Goal: Task Accomplishment & Management: Complete application form

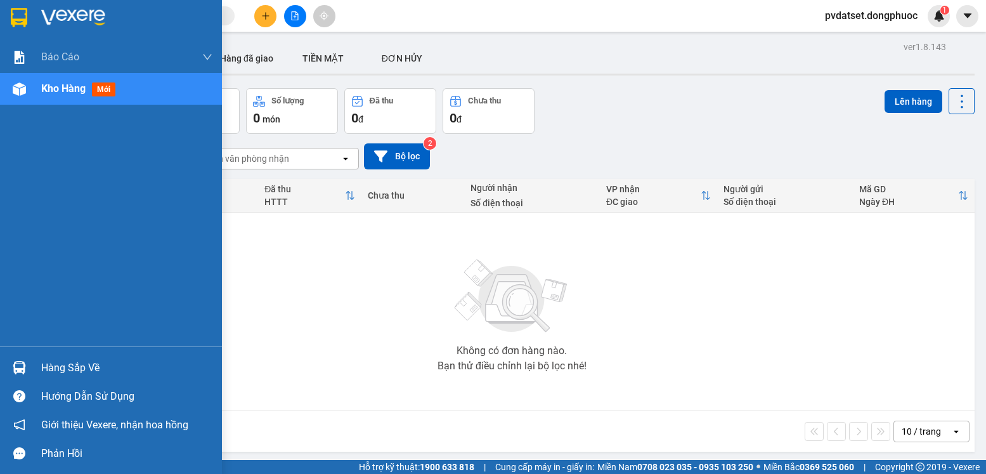
click at [35, 359] on div "Hàng sắp về" at bounding box center [111, 367] width 222 height 29
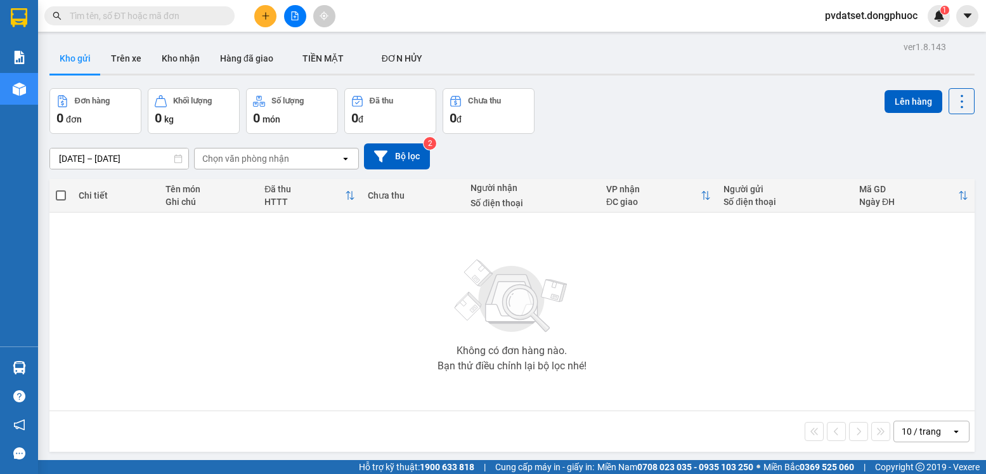
click at [700, 333] on section "Kết quả tìm kiếm ( 0 ) Bộ lọc Ngày tạo đơn gần nhất No Data pvdatset.dongphuoc …" at bounding box center [493, 237] width 986 height 474
click at [117, 58] on button "Trên xe" at bounding box center [126, 58] width 51 height 30
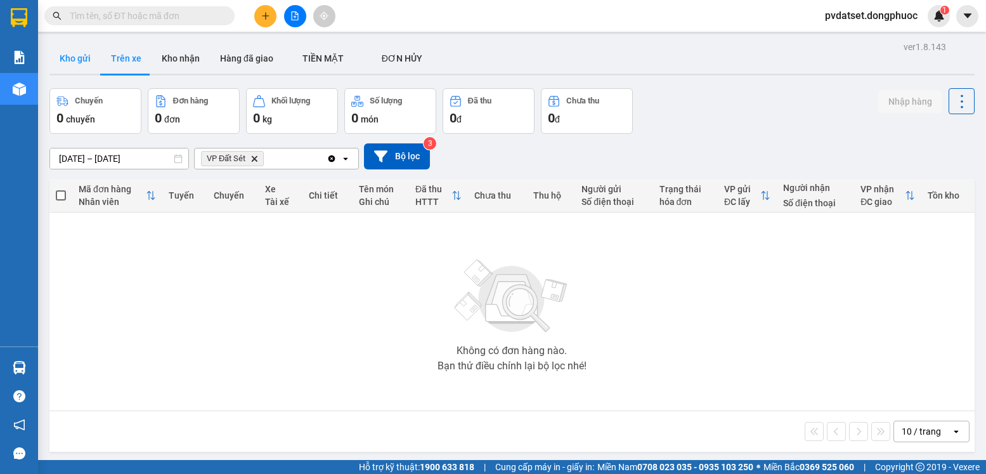
click at [75, 57] on button "Kho gửi" at bounding box center [74, 58] width 51 height 30
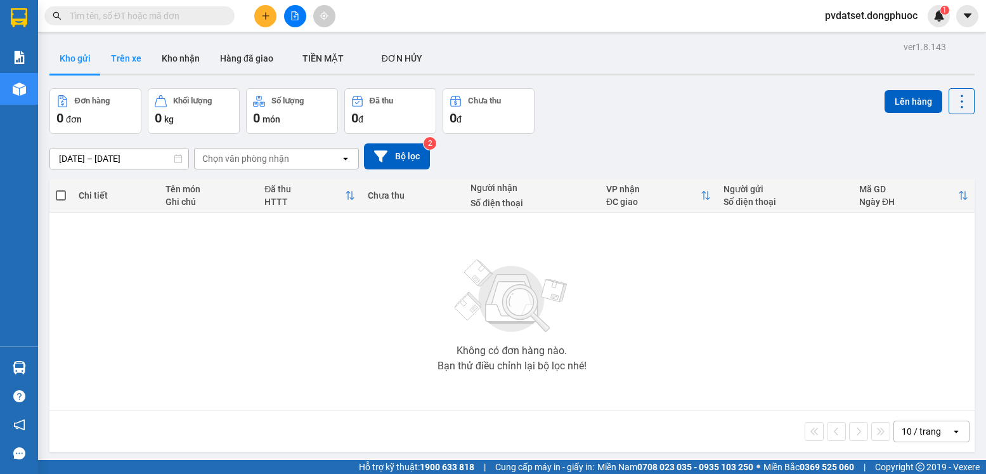
click at [126, 58] on button "Trên xe" at bounding box center [126, 58] width 51 height 30
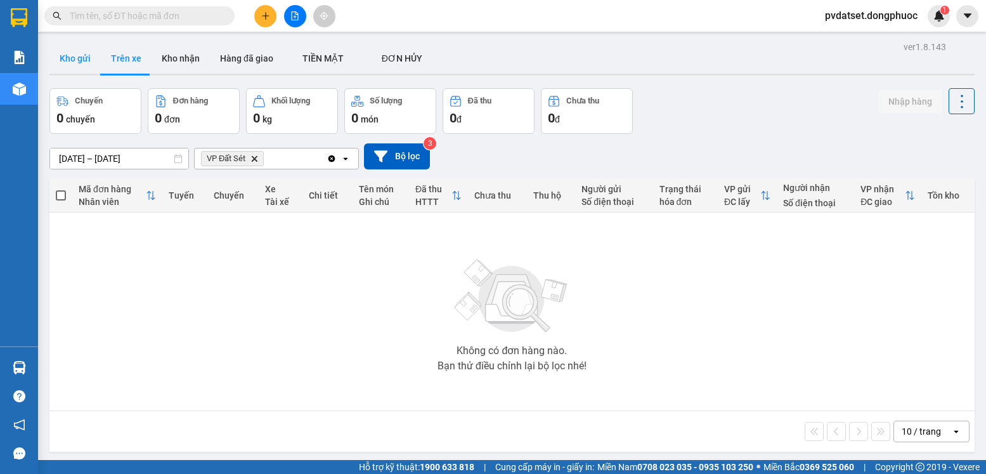
click at [72, 64] on button "Kho gửi" at bounding box center [74, 58] width 51 height 30
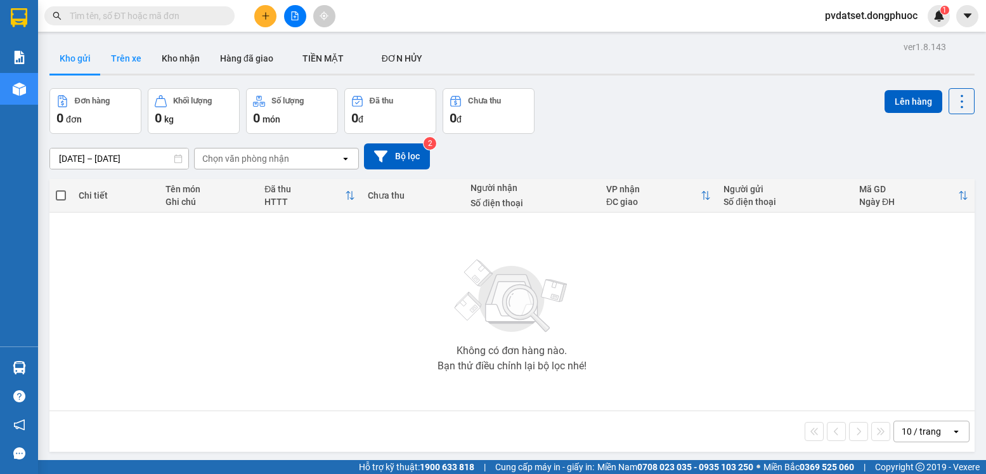
click at [117, 56] on button "Trên xe" at bounding box center [126, 58] width 51 height 30
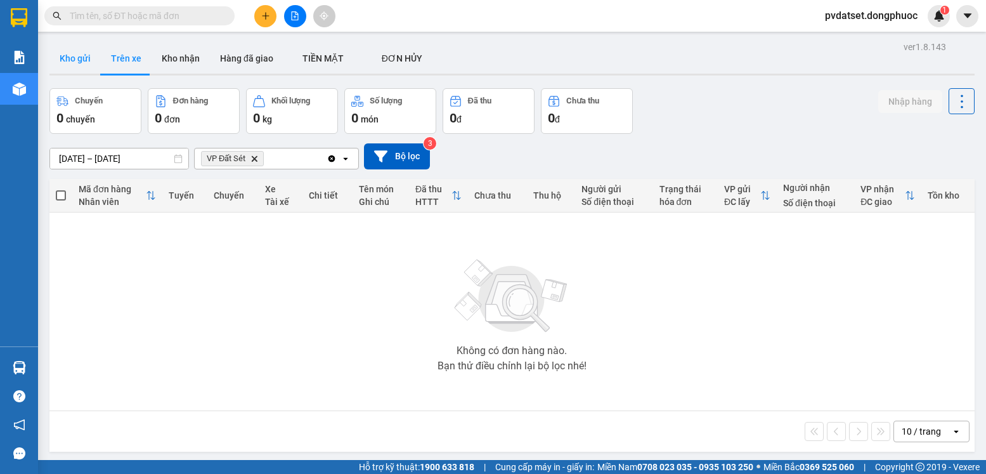
click at [76, 60] on button "Kho gửi" at bounding box center [74, 58] width 51 height 30
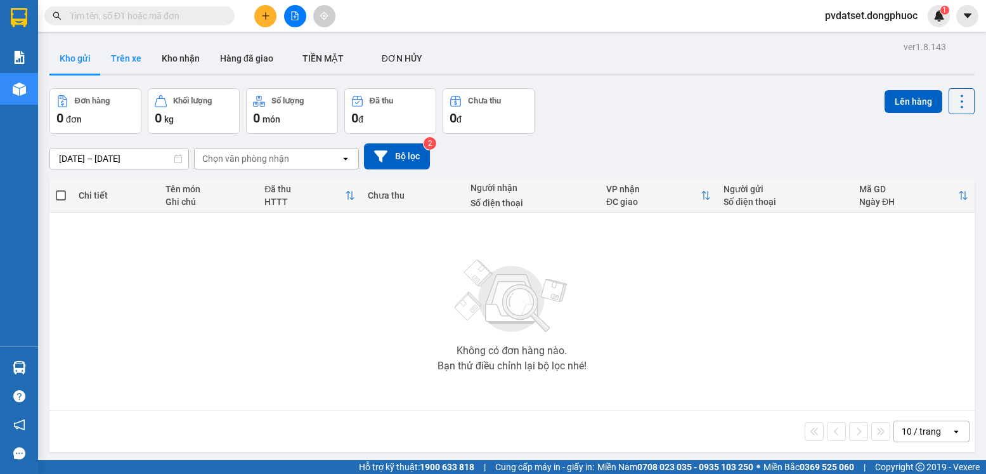
click at [127, 55] on button "Trên xe" at bounding box center [126, 58] width 51 height 30
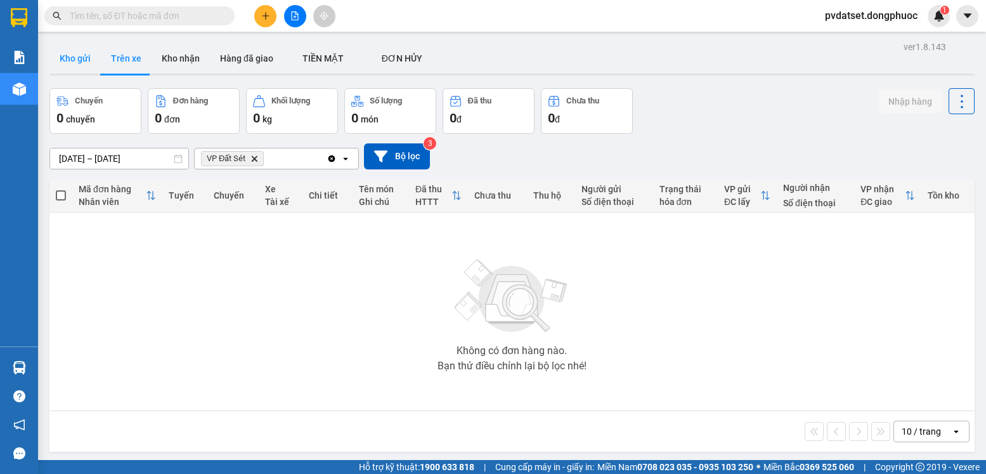
click at [80, 68] on button "Kho gửi" at bounding box center [74, 58] width 51 height 30
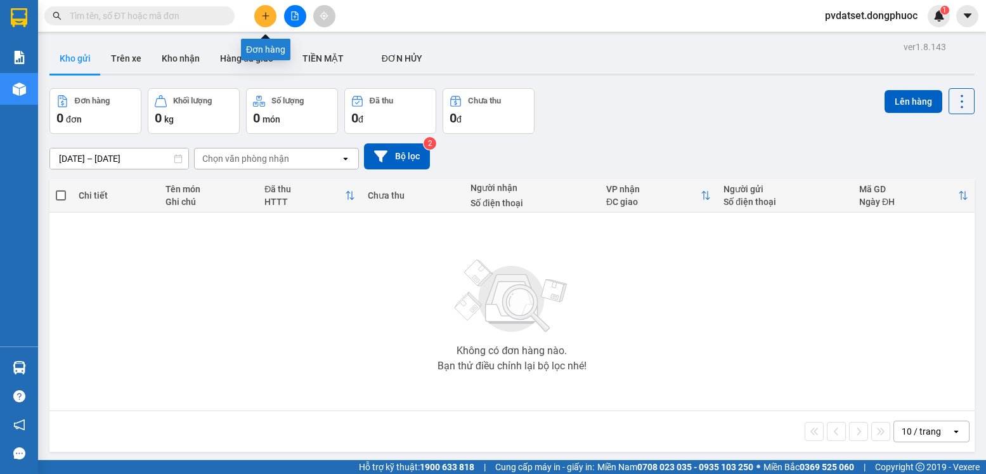
click at [266, 15] on icon "plus" at bounding box center [265, 15] width 9 height 9
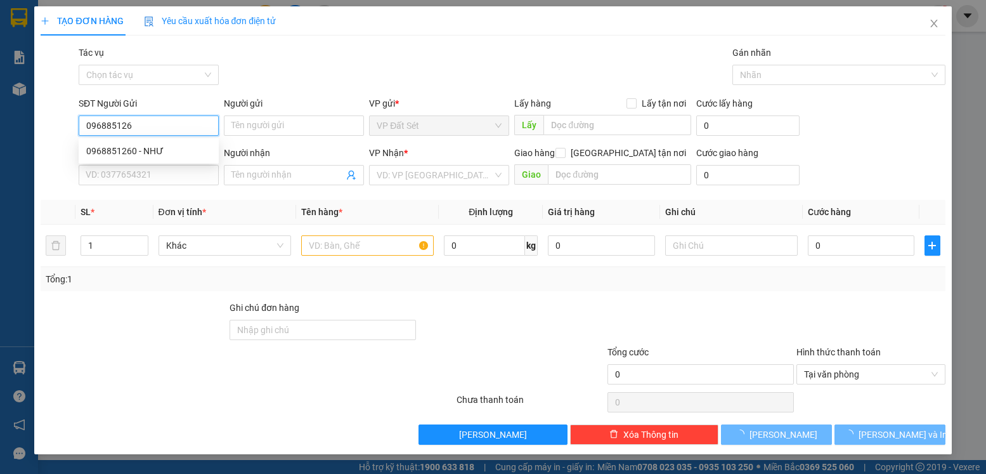
type input "0968851260"
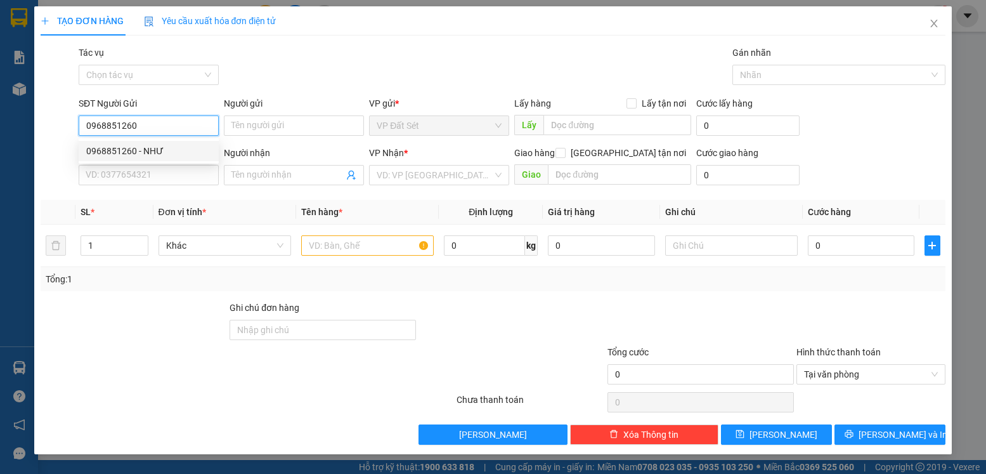
click at [163, 151] on div "0968851260 - NHƯ" at bounding box center [148, 151] width 125 height 14
type input "NHƯ"
type input "0966836142"
type input "VY"
type input "20.000"
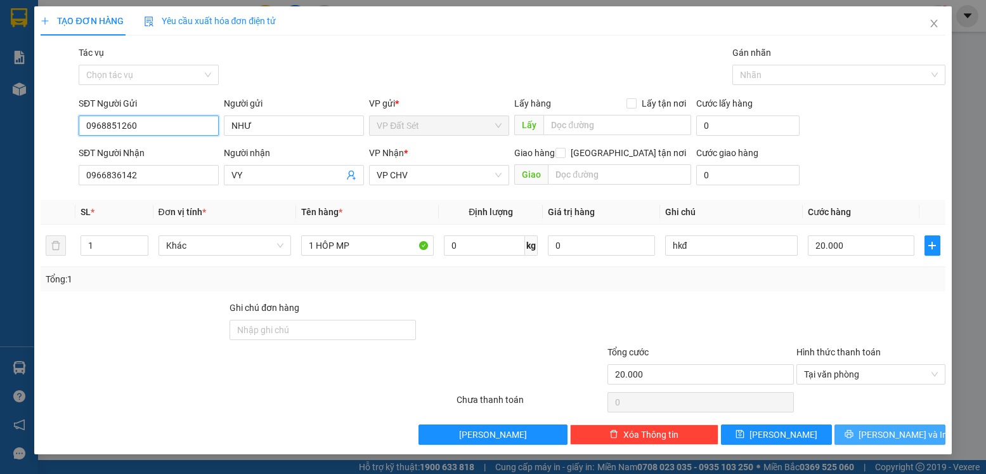
type input "0968851260"
click at [884, 435] on span "[PERSON_NAME] và In" at bounding box center [902, 434] width 89 height 14
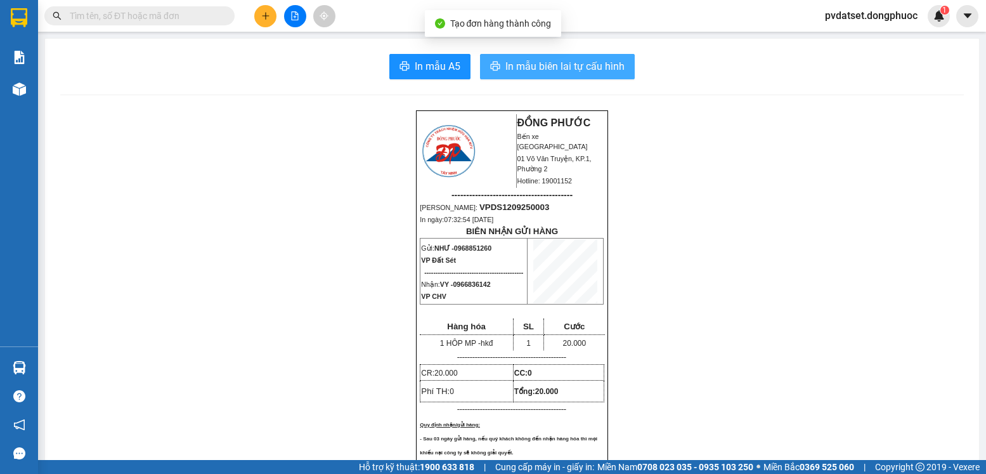
click at [600, 69] on span "In mẫu biên lai tự cấu hình" at bounding box center [564, 66] width 119 height 16
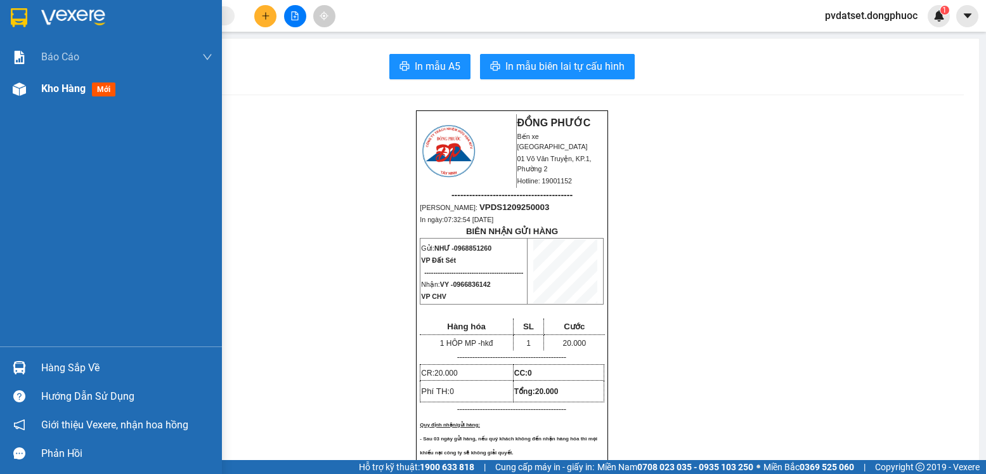
click at [112, 96] on span "mới" at bounding box center [103, 89] width 23 height 14
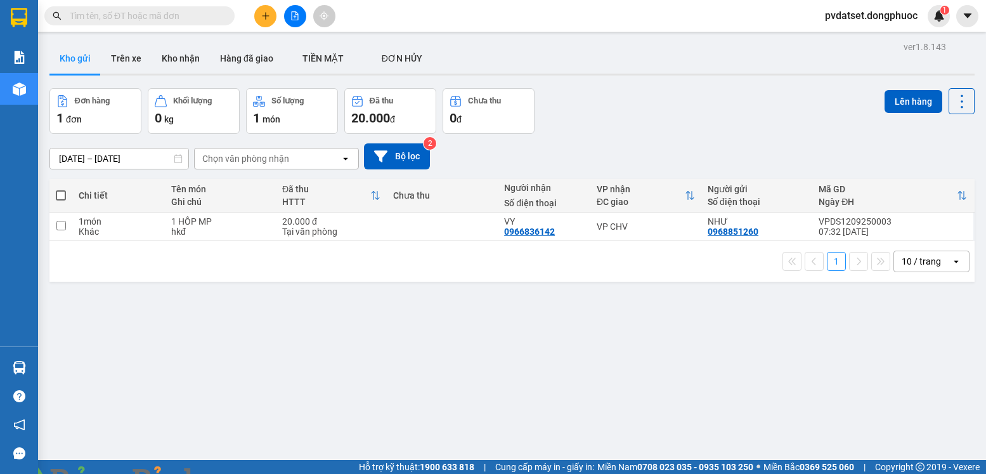
click at [233, 473] on img at bounding box center [230, 481] width 8 height 8
drag, startPoint x: 671, startPoint y: 228, endPoint x: 744, endPoint y: 198, distance: 78.5
click at [671, 228] on div "VP CHV" at bounding box center [646, 226] width 98 height 10
checkbox input "true"
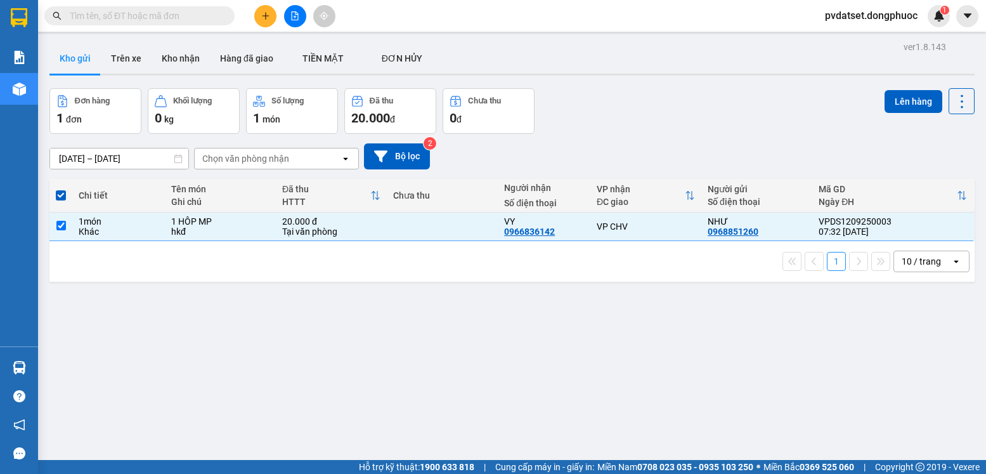
click at [915, 86] on div "ver 1.8.143 Kho gửi Trên xe Kho nhận Hàng đã giao TIỀN MẶT ĐƠN HỦY Đơn hàng 1…" at bounding box center [511, 275] width 935 height 474
click at [909, 108] on button "Lên hàng" at bounding box center [913, 101] width 58 height 23
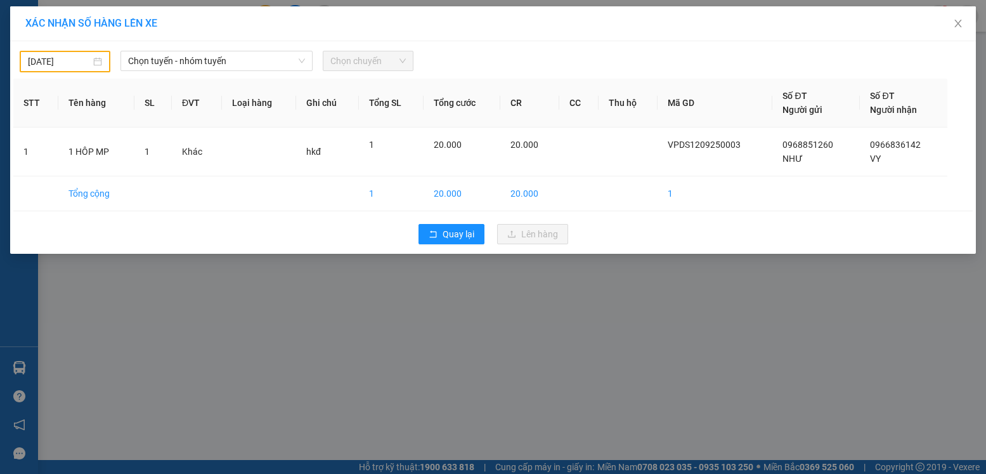
click at [85, 63] on input "[DATE]" at bounding box center [59, 62] width 63 height 14
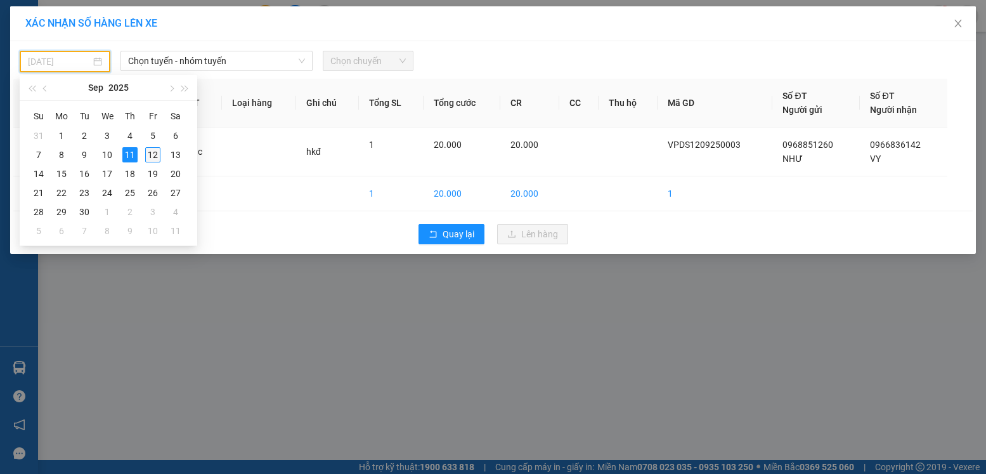
click at [156, 156] on div "12" at bounding box center [152, 154] width 15 height 15
type input "[DATE]"
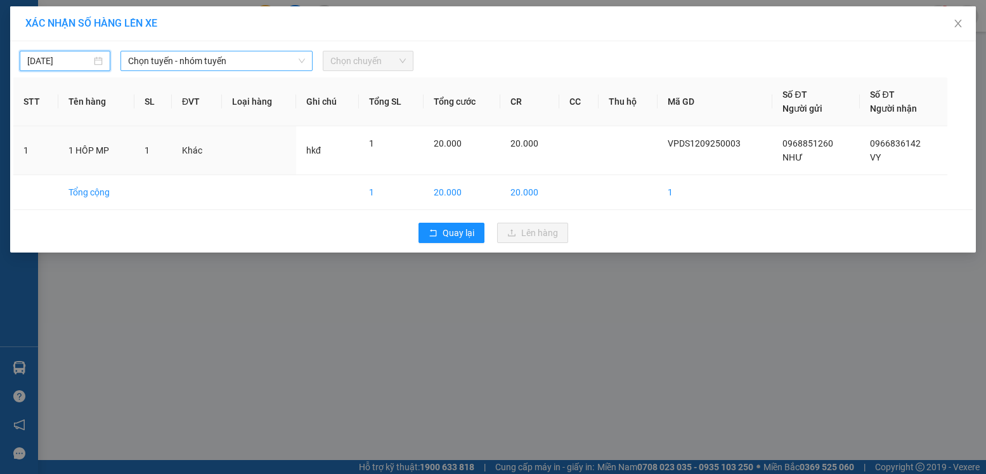
click at [185, 67] on span "Chọn tuyến - nhóm tuyến" at bounding box center [216, 60] width 177 height 19
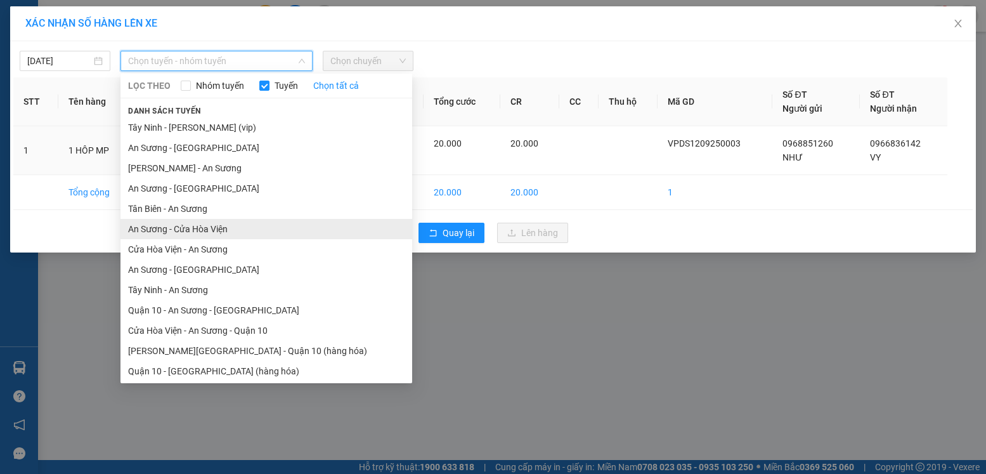
click at [181, 232] on li "An Sương - Cửa Hòa Viện" at bounding box center [266, 229] width 292 height 20
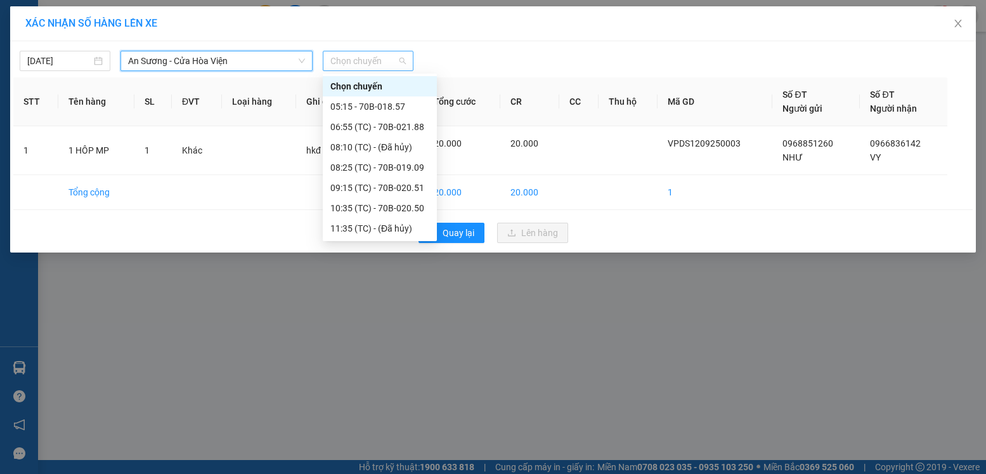
click at [361, 54] on span "Chọn chuyến" at bounding box center [367, 60] width 75 height 19
click at [396, 107] on div "05:15 - 70B-018.57" at bounding box center [379, 107] width 99 height 14
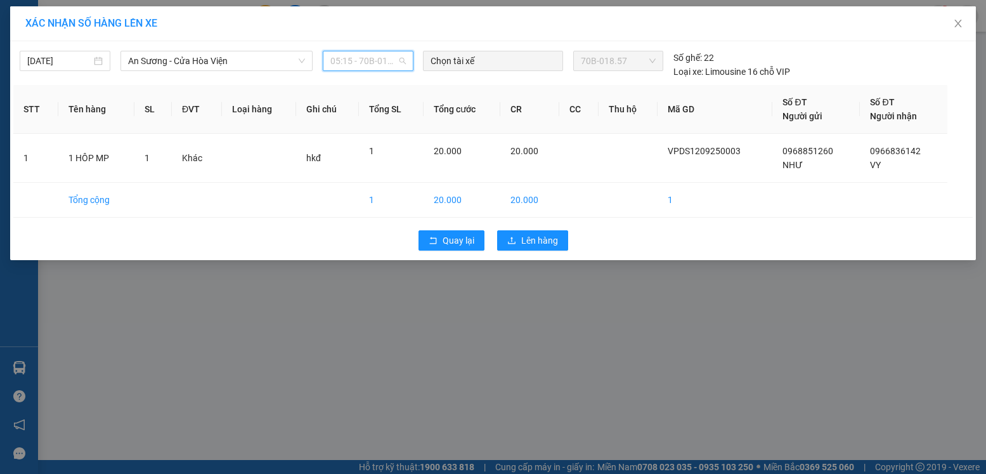
click at [394, 62] on span "05:15 - 70B-018.57" at bounding box center [367, 60] width 75 height 19
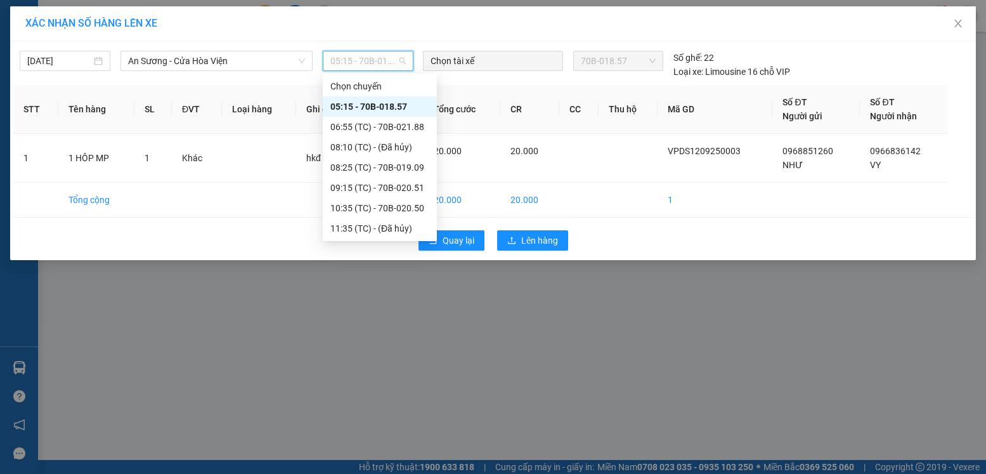
click at [400, 107] on div "05:15 - 70B-018.57" at bounding box center [379, 107] width 99 height 14
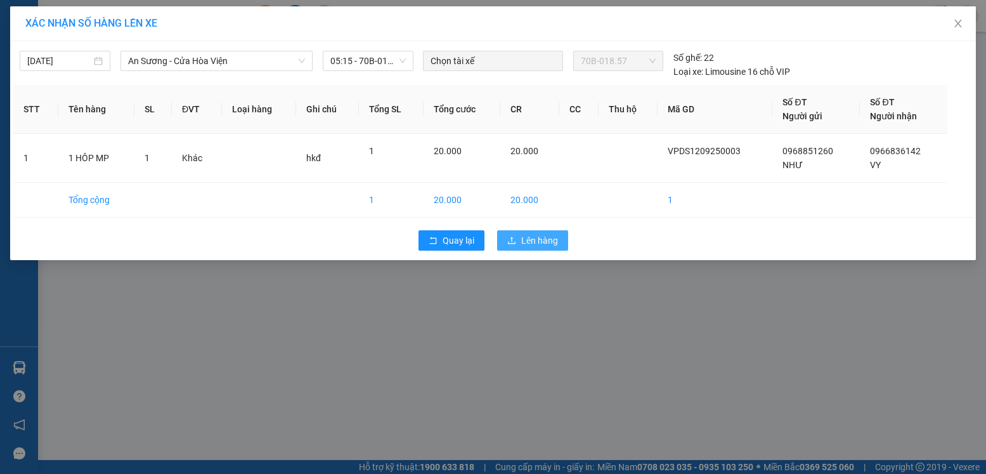
click at [526, 243] on span "Lên hàng" at bounding box center [539, 240] width 37 height 14
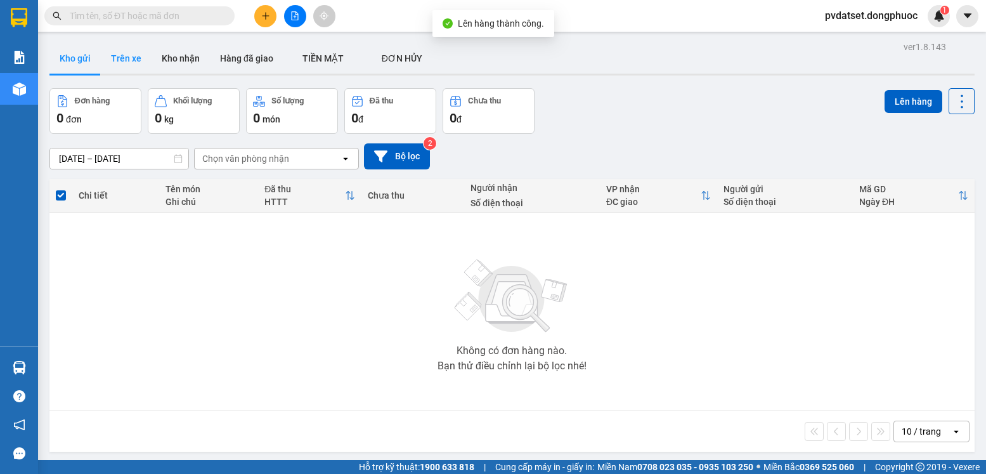
click at [122, 70] on button "Trên xe" at bounding box center [126, 58] width 51 height 30
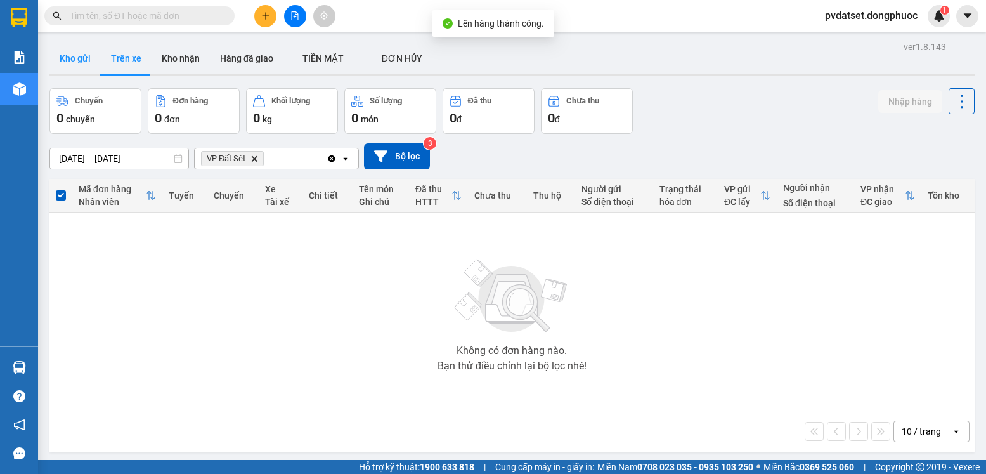
click at [79, 72] on button "Kho gửi" at bounding box center [74, 58] width 51 height 30
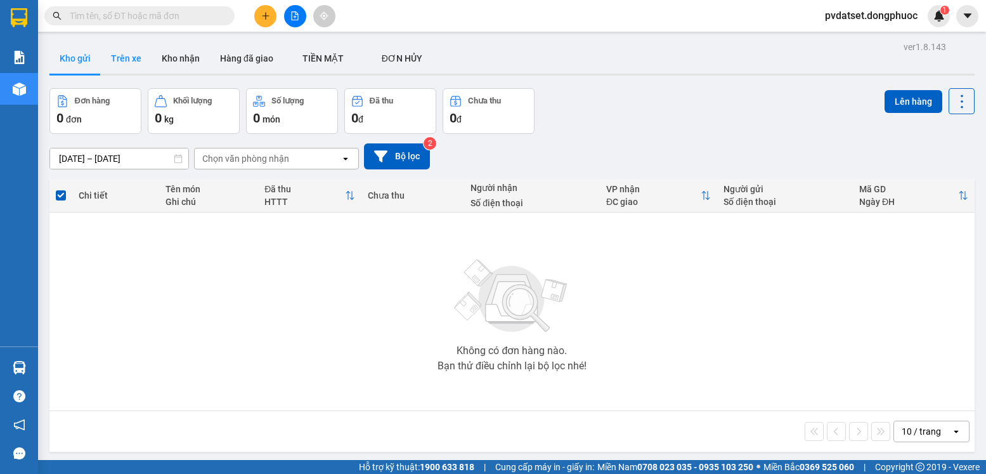
click at [127, 55] on button "Trên xe" at bounding box center [126, 58] width 51 height 30
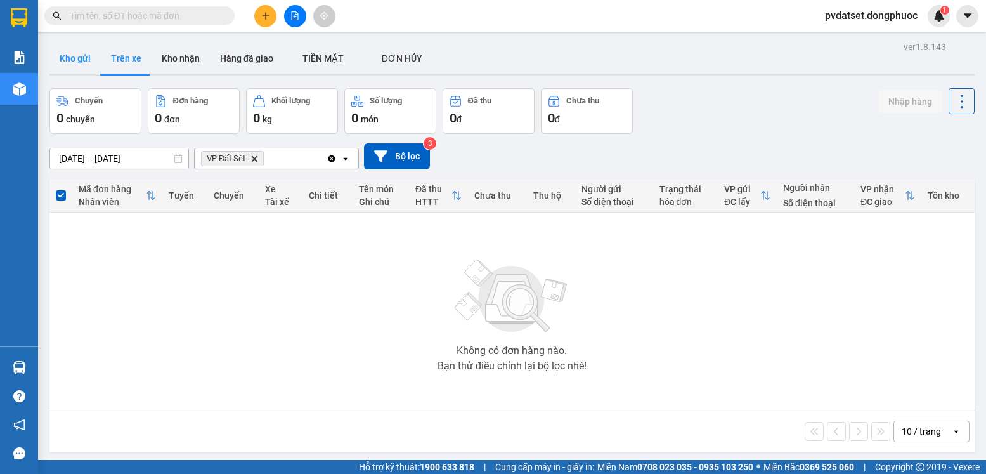
click at [72, 59] on button "Kho gửi" at bounding box center [74, 58] width 51 height 30
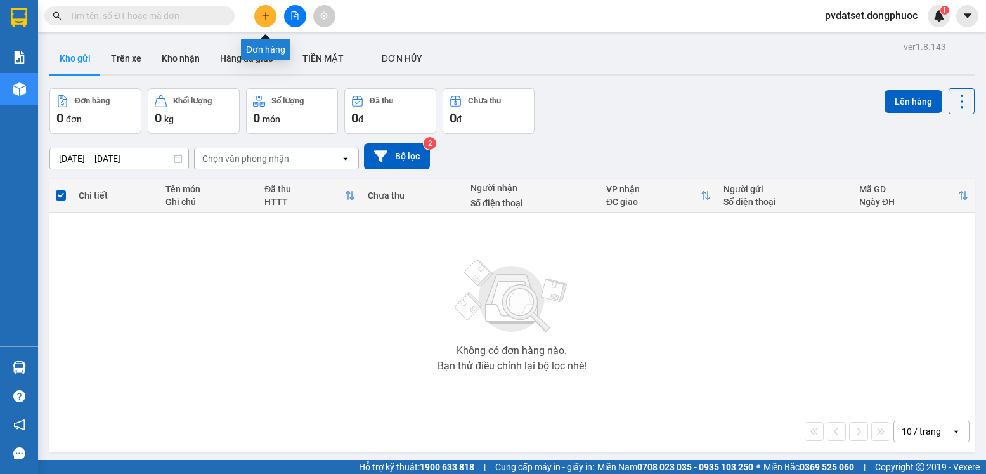
click at [263, 15] on icon "plus" at bounding box center [265, 15] width 9 height 9
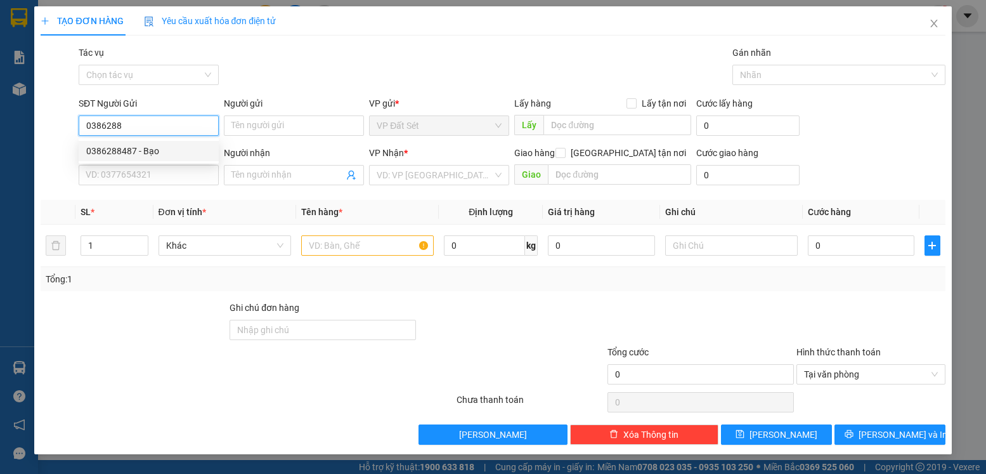
click at [190, 147] on div "0386288487 - Bạo" at bounding box center [148, 151] width 125 height 14
type input "0386288487"
type input "Bạo"
type input "0977327211"
type input "A BU"
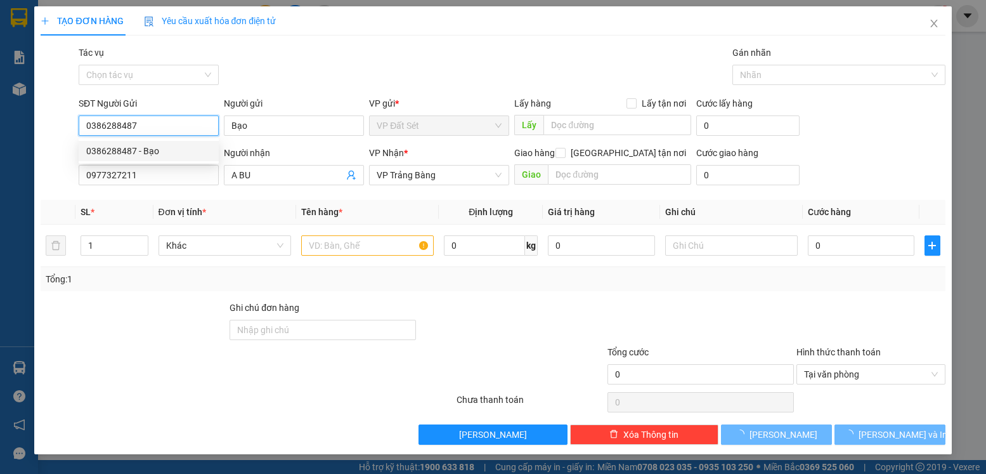
type input "20.000"
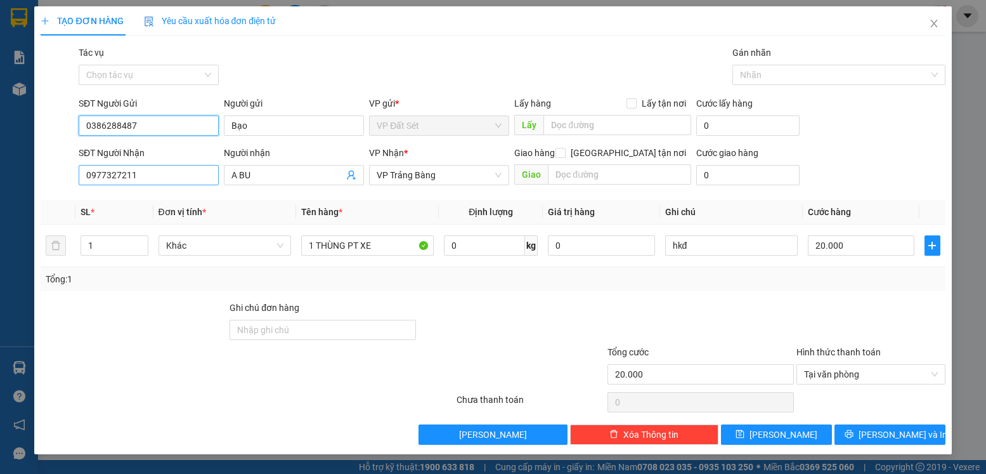
type input "0386288487"
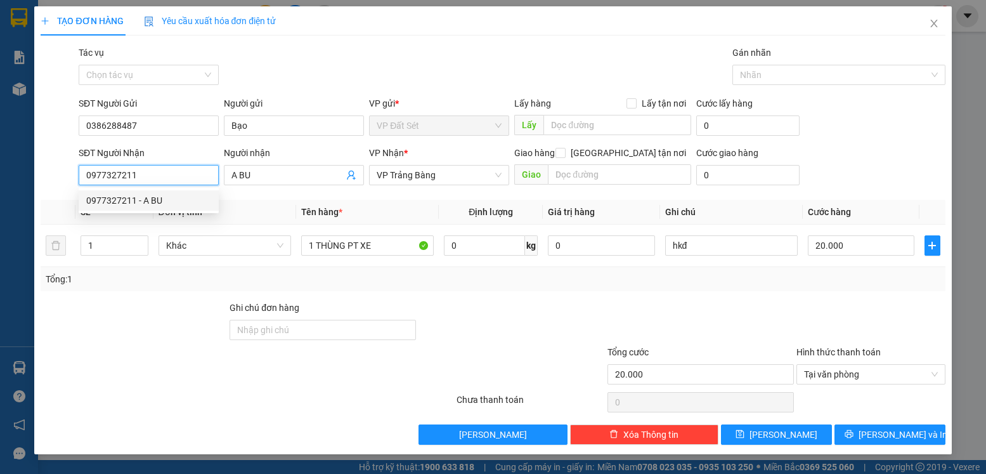
drag, startPoint x: 144, startPoint y: 174, endPoint x: 31, endPoint y: 179, distance: 113.0
click at [31, 179] on div "TẠO ĐƠN HÀNG Yêu cầu xuất hóa đơn điện tử Transit Pickup Surcharge Ids Transit …" at bounding box center [493, 237] width 986 height 474
click at [126, 204] on div "0913919575 - [PERSON_NAME]" at bounding box center [148, 200] width 125 height 14
type input "0913919575"
type input "BẢO"
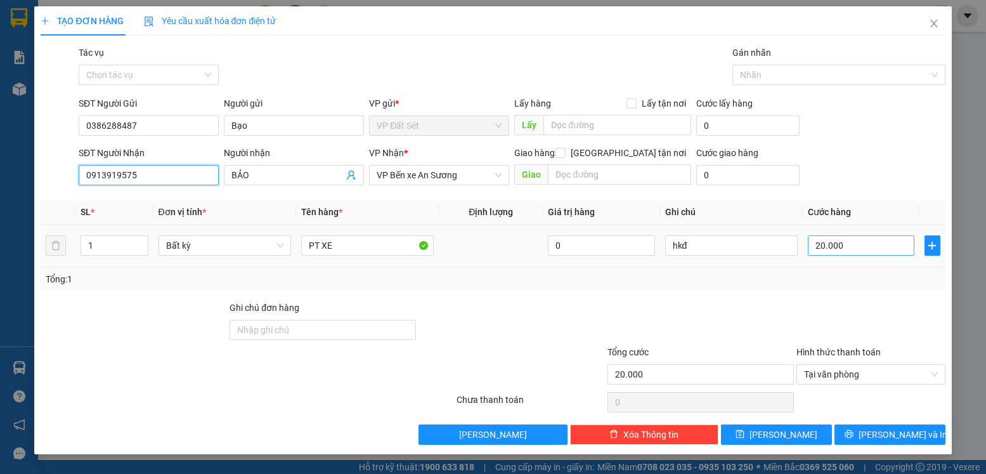
type input "0913919575"
click at [861, 243] on input "20.000" at bounding box center [861, 245] width 107 height 20
type input "5"
type input "55"
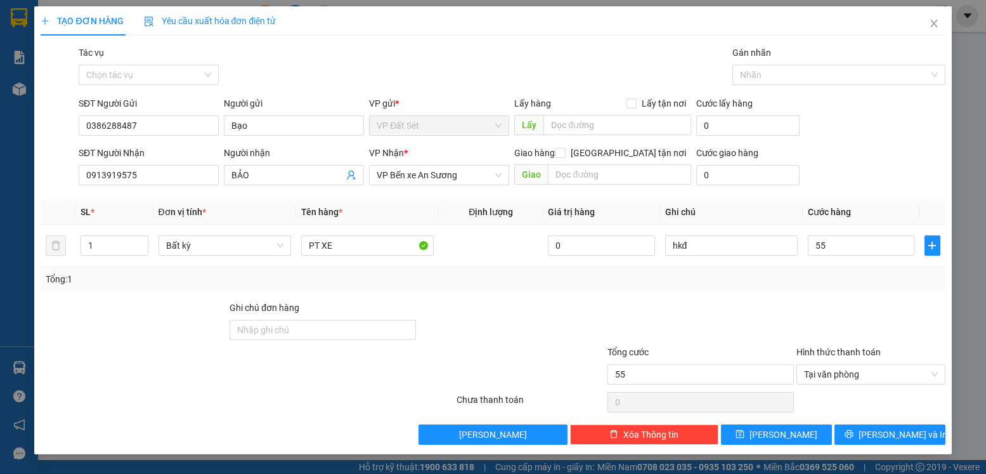
type input "55.000"
click at [819, 327] on div at bounding box center [870, 323] width 151 height 44
drag, startPoint x: 341, startPoint y: 246, endPoint x: 301, endPoint y: 248, distance: 40.6
click at [301, 248] on input "PT XE" at bounding box center [367, 245] width 133 height 20
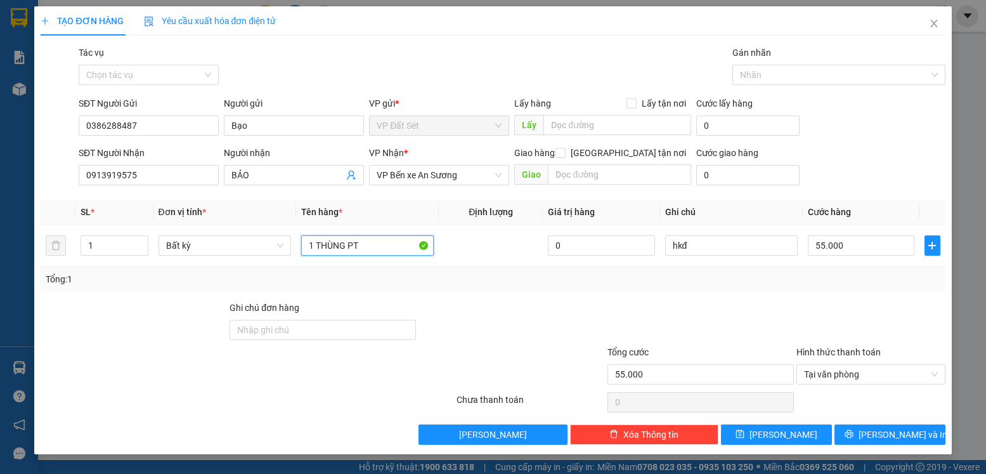
type input "1 THÙNG PT"
click at [607, 304] on div at bounding box center [700, 323] width 189 height 44
click at [902, 432] on span "[PERSON_NAME] và In" at bounding box center [902, 434] width 89 height 14
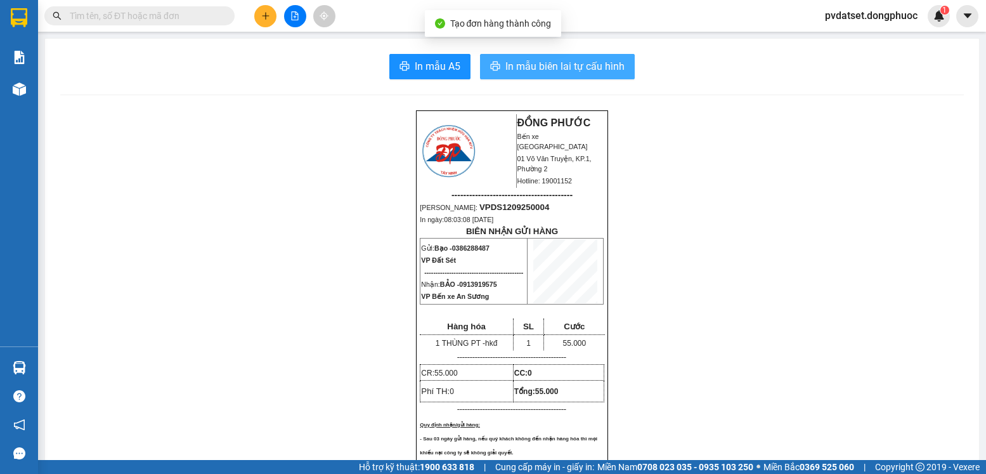
click at [599, 65] on span "In mẫu biên lai tự cấu hình" at bounding box center [564, 66] width 119 height 16
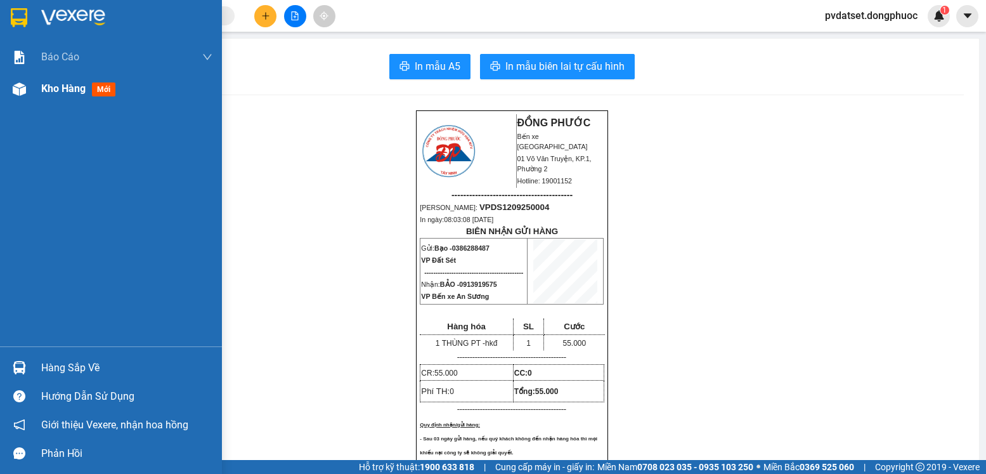
click at [41, 88] on span "Kho hàng" at bounding box center [63, 88] width 44 height 12
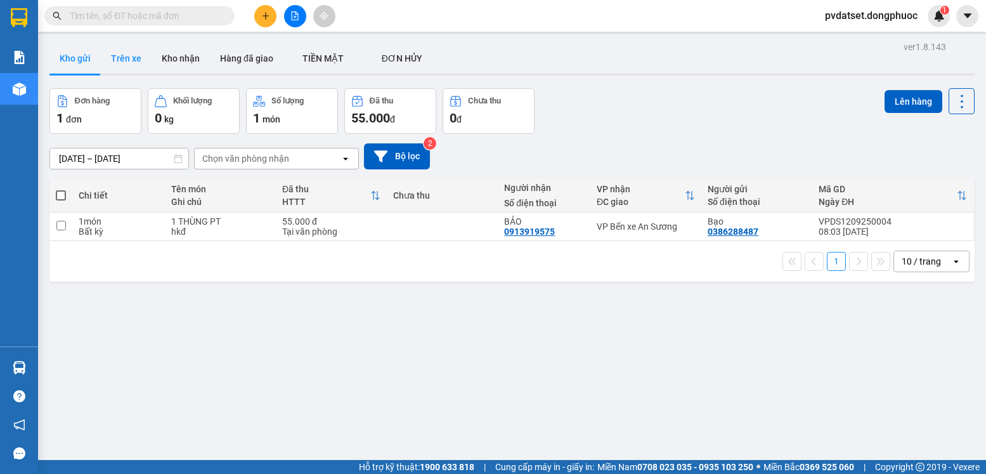
click at [124, 55] on button "Trên xe" at bounding box center [126, 58] width 51 height 30
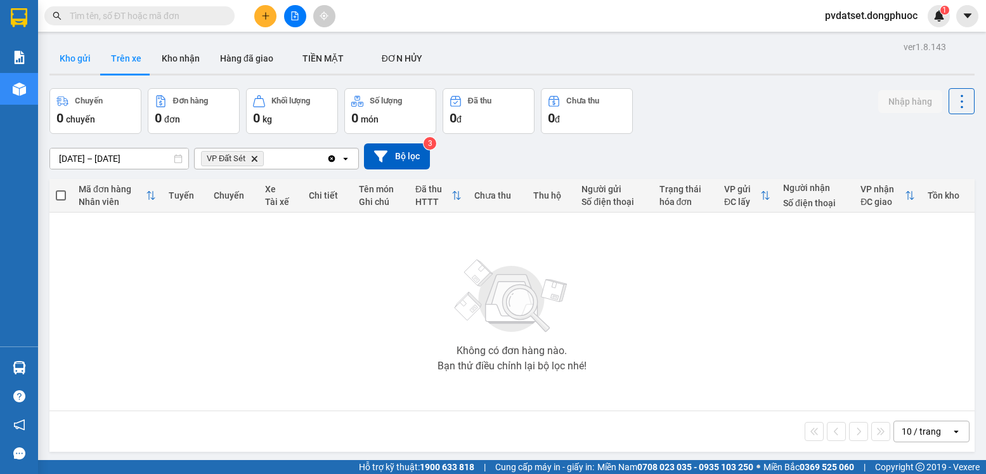
click at [53, 64] on button "Kho gửi" at bounding box center [74, 58] width 51 height 30
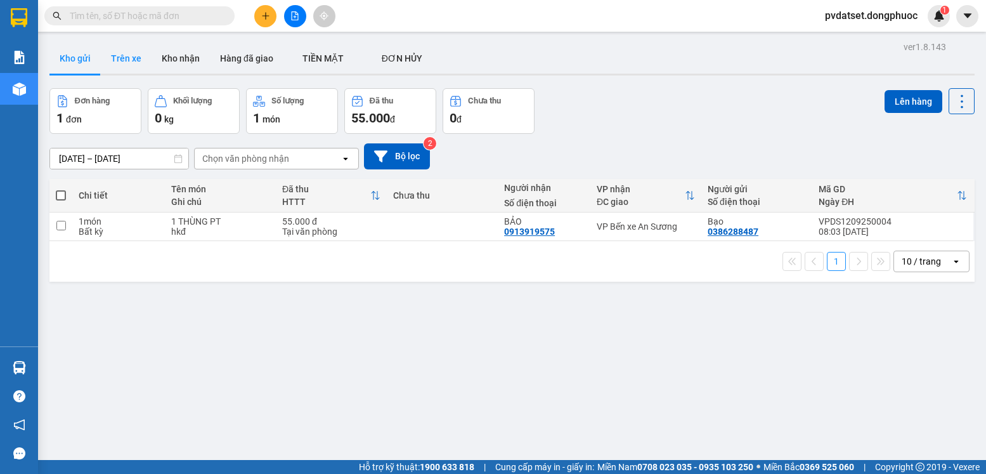
click at [119, 56] on button "Trên xe" at bounding box center [126, 58] width 51 height 30
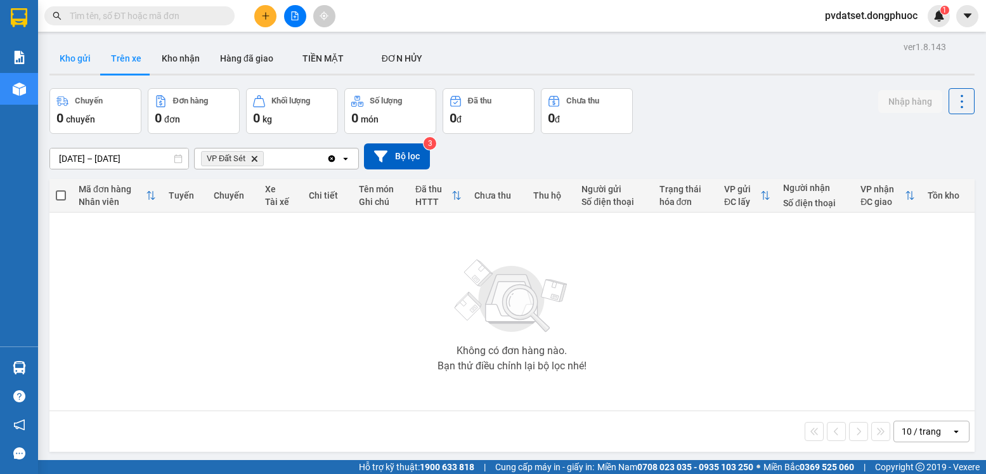
click at [89, 57] on button "Kho gửi" at bounding box center [74, 58] width 51 height 30
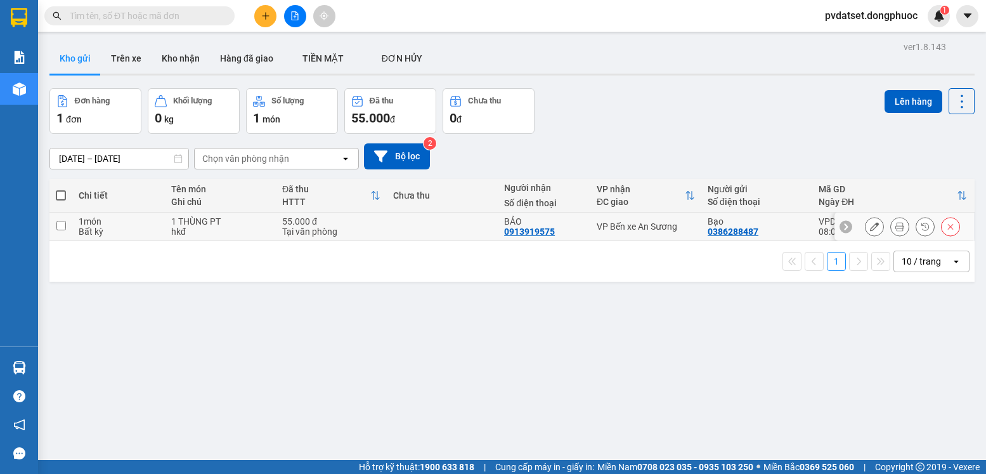
click at [606, 221] on div "VP Bến xe An Sương" at bounding box center [646, 226] width 98 height 10
checkbox input "true"
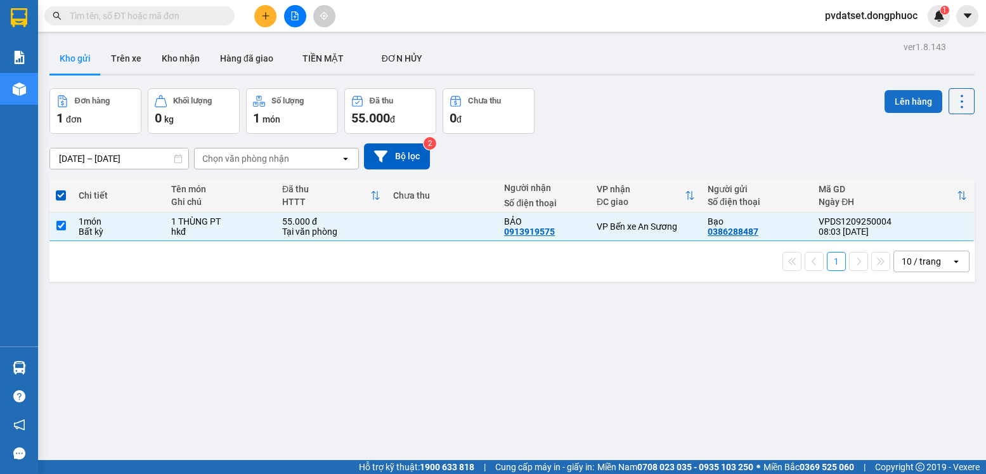
click at [909, 105] on button "Lên hàng" at bounding box center [913, 101] width 58 height 23
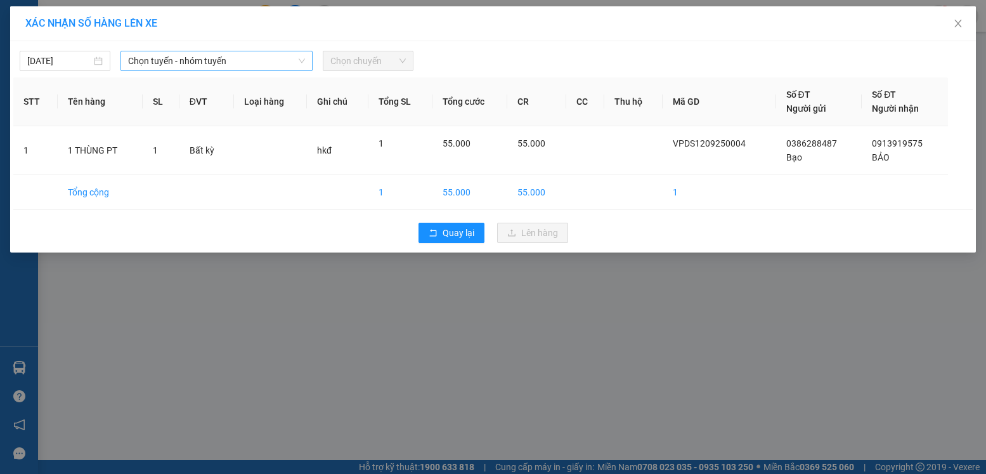
click at [201, 56] on span "Chọn tuyến - nhóm tuyến" at bounding box center [216, 60] width 177 height 19
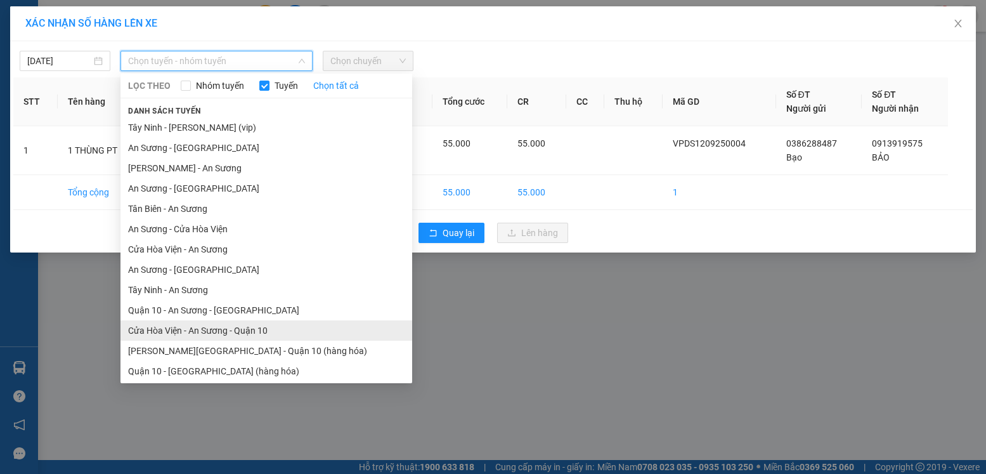
click at [212, 328] on li "Cửa Hòa Viện - An Sương - Quận 10" at bounding box center [266, 330] width 292 height 20
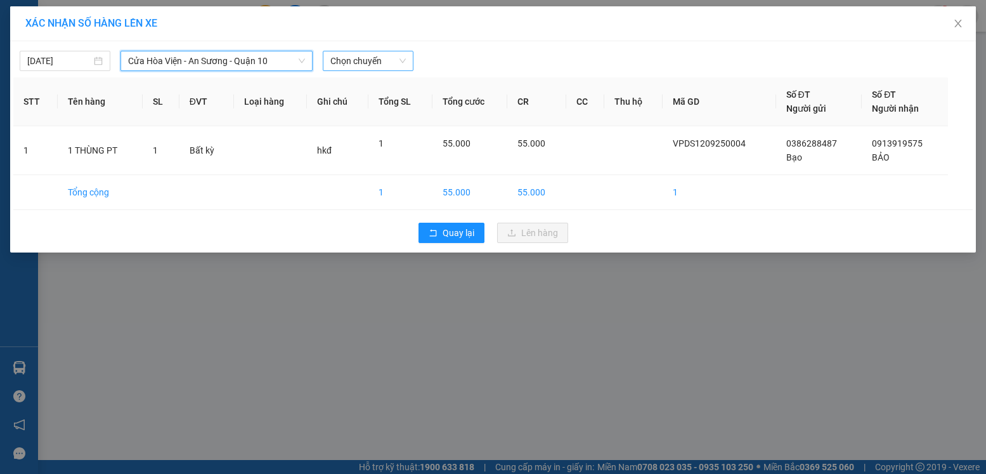
click at [373, 70] on span "Chọn chuyến" at bounding box center [367, 60] width 75 height 19
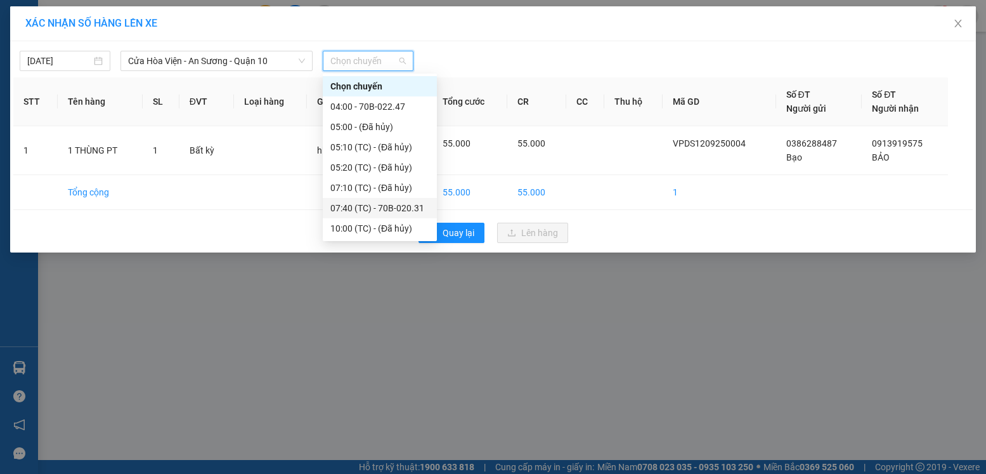
click at [398, 207] on div "07:40 (TC) - 70B-020.31" at bounding box center [379, 208] width 99 height 14
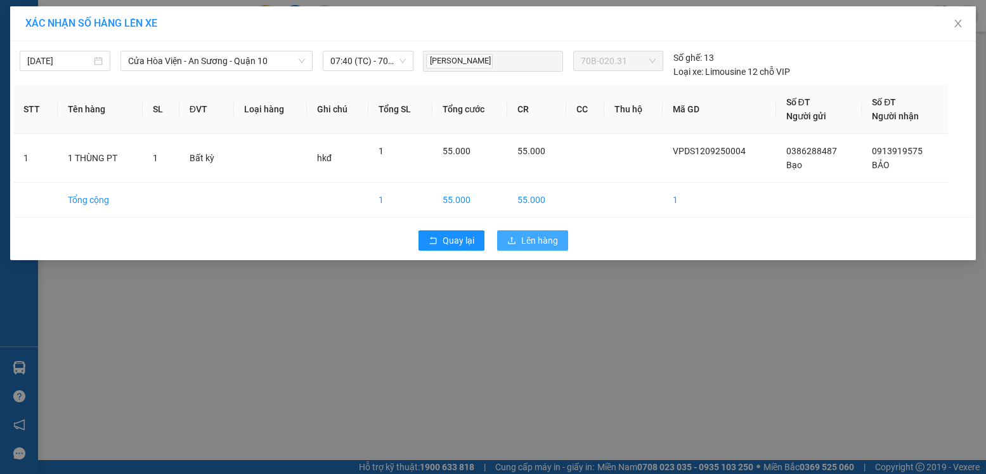
click at [542, 239] on span "Lên hàng" at bounding box center [539, 240] width 37 height 14
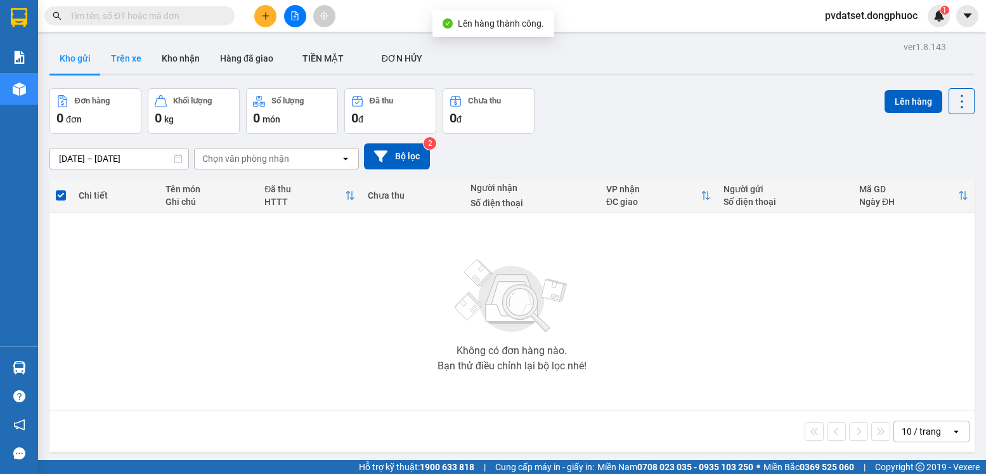
click at [115, 60] on button "Trên xe" at bounding box center [126, 58] width 51 height 30
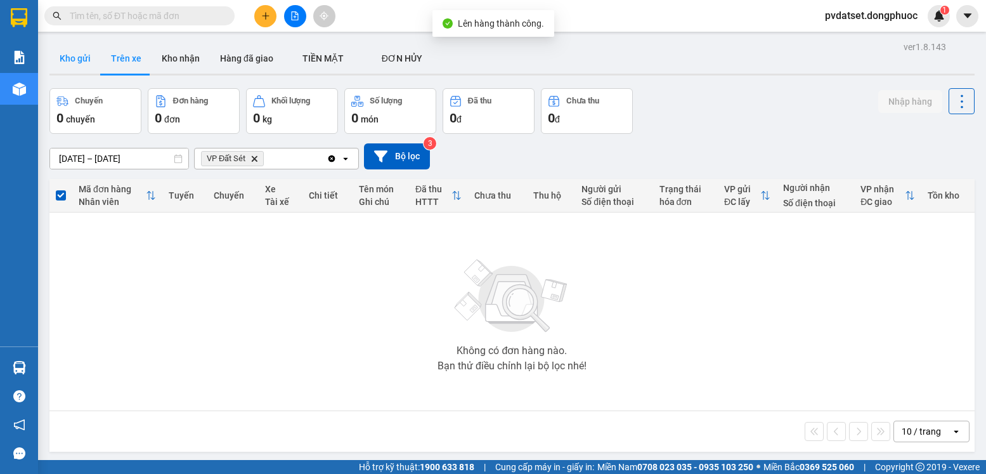
click at [84, 58] on button "Kho gửi" at bounding box center [74, 58] width 51 height 30
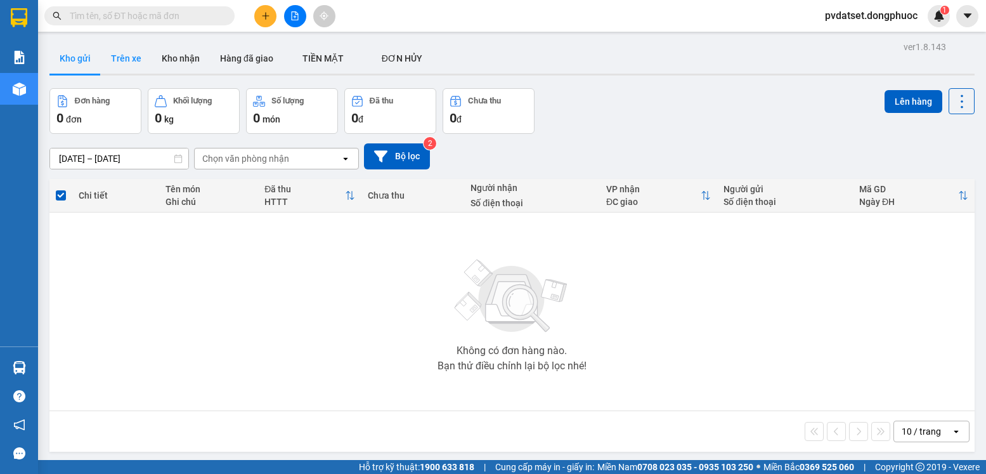
click at [120, 48] on button "Trên xe" at bounding box center [126, 58] width 51 height 30
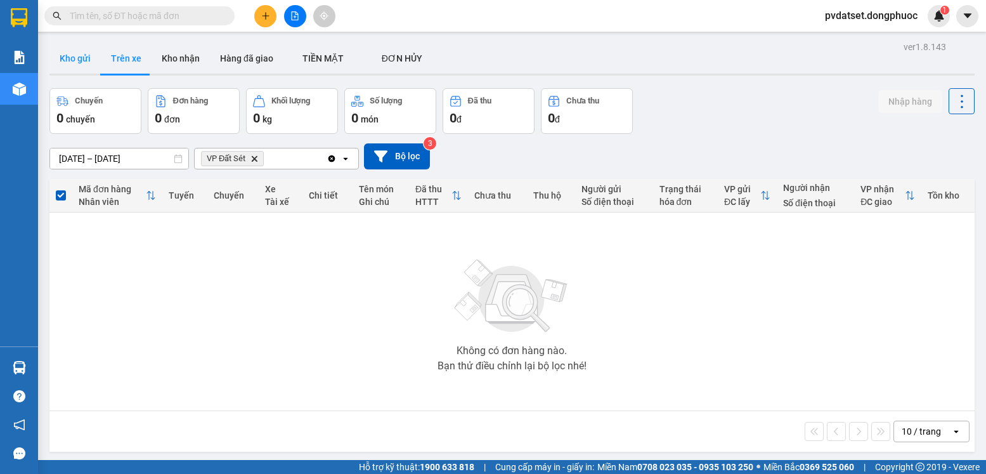
click at [82, 63] on button "Kho gửi" at bounding box center [74, 58] width 51 height 30
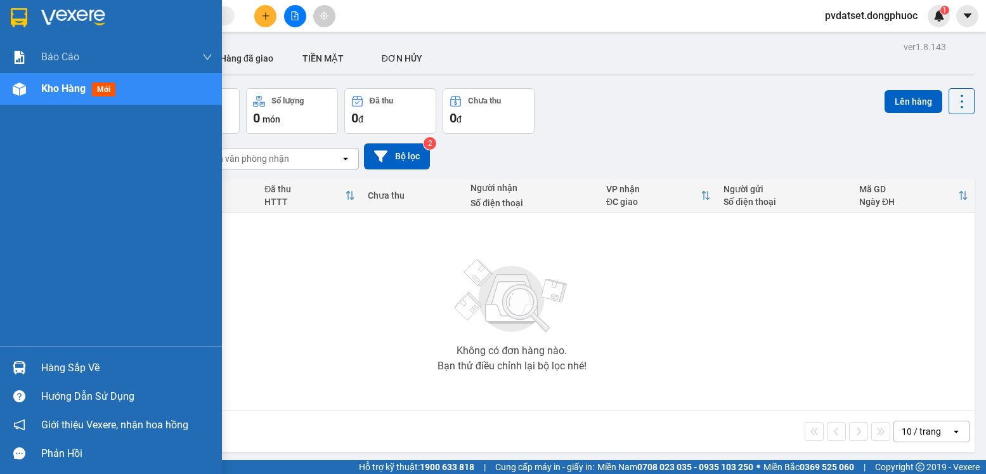
click at [40, 365] on div "Hàng sắp về" at bounding box center [111, 367] width 222 height 29
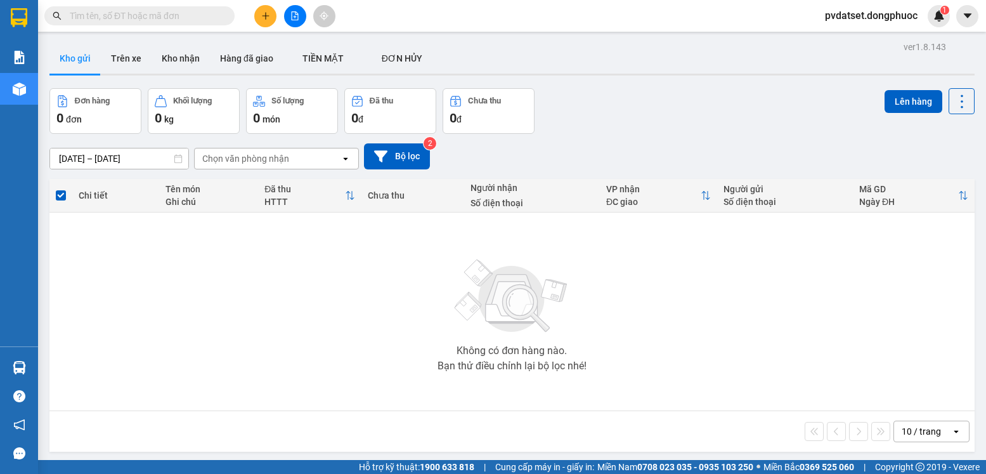
click at [369, 277] on section "Kết quả tìm kiếm ( 0 ) Bộ lọc Ngày tạo đơn gần nhất No Data pvdatset.dongphuoc …" at bounding box center [493, 237] width 986 height 474
click at [127, 61] on button "Trên xe" at bounding box center [126, 58] width 51 height 30
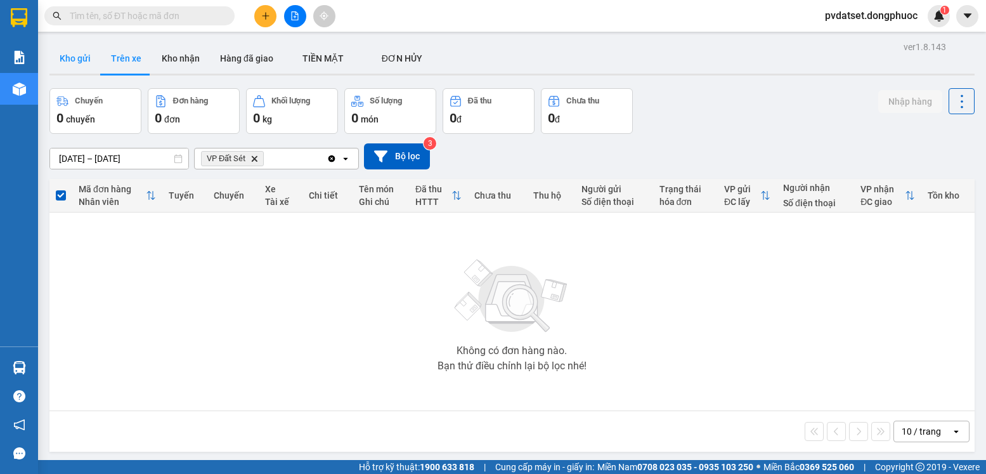
click at [79, 58] on button "Kho gửi" at bounding box center [74, 58] width 51 height 30
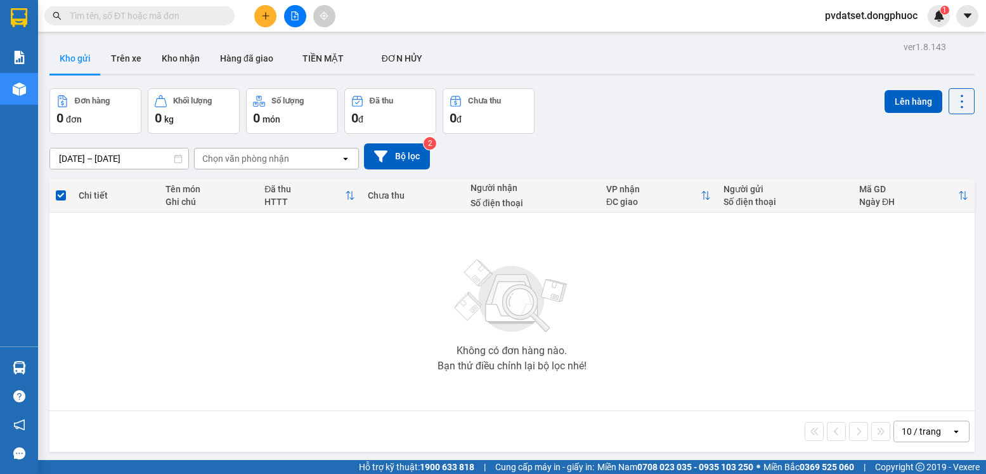
click at [31, 363] on div "Hàng sắp về" at bounding box center [19, 367] width 38 height 29
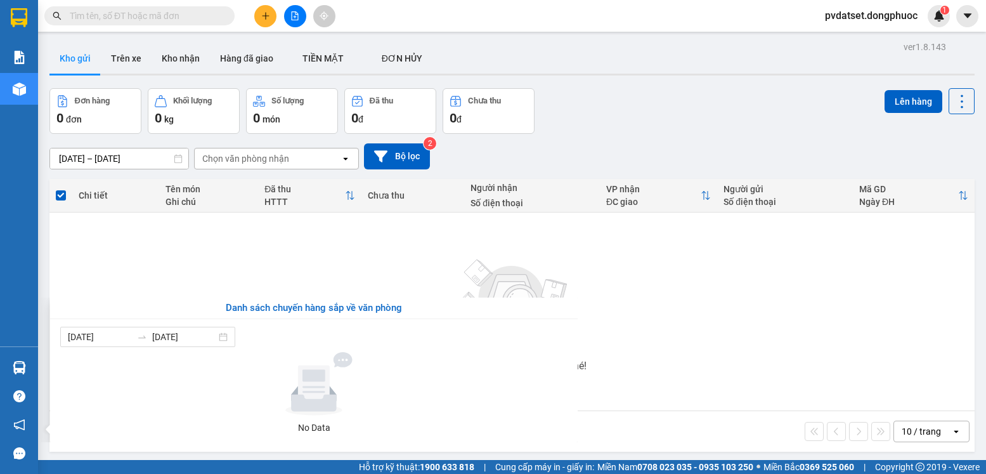
click at [623, 305] on section "Kết quả tìm kiếm ( 0 ) Bộ lọc Ngày tạo đơn gần nhất No Data pvdatset.dongphuoc …" at bounding box center [493, 237] width 986 height 474
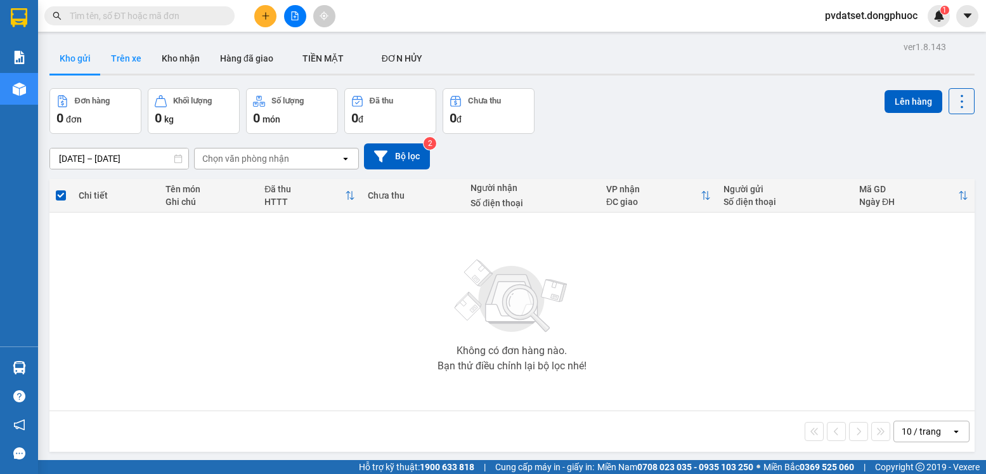
click at [130, 70] on button "Trên xe" at bounding box center [126, 58] width 51 height 30
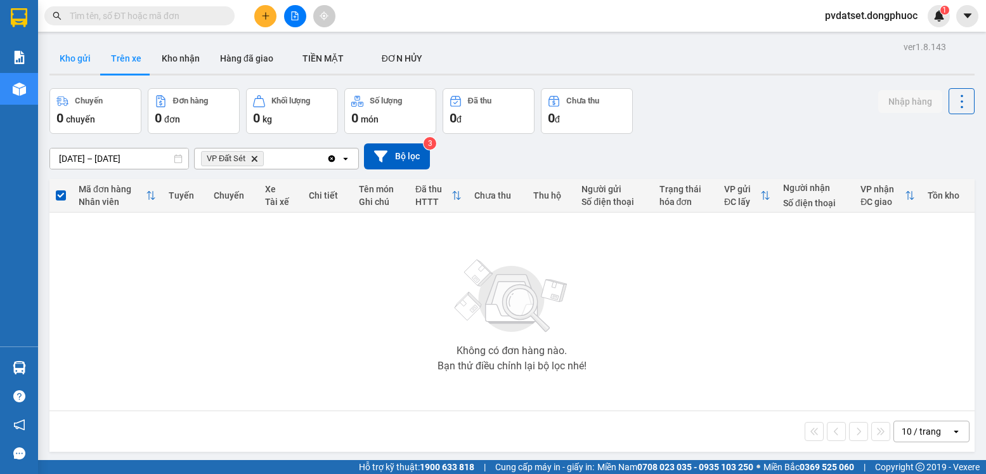
click at [86, 64] on button "Kho gửi" at bounding box center [74, 58] width 51 height 30
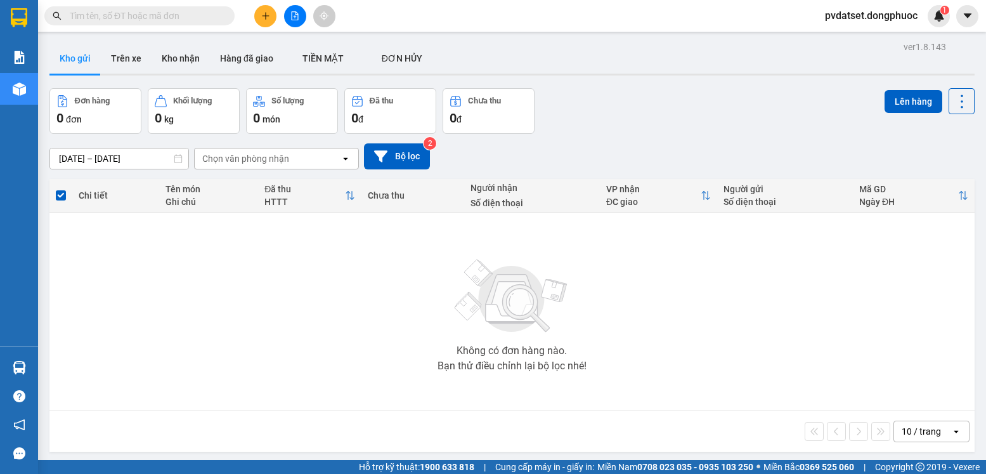
click at [266, 20] on icon "plus" at bounding box center [265, 15] width 9 height 9
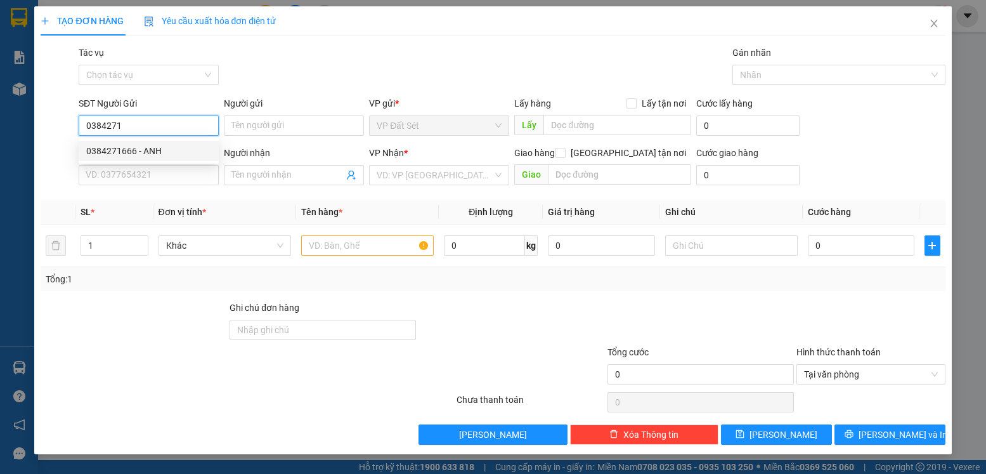
click at [167, 145] on div "0384271666 - ANH" at bounding box center [148, 151] width 125 height 14
type input "0384271666"
type input "ANH"
type input "0911140352"
type input "ĐẠT"
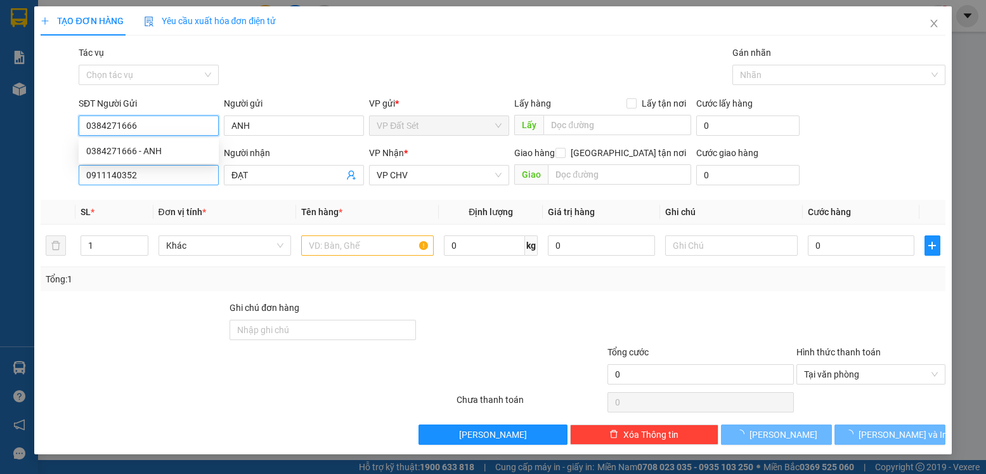
type input "20.000"
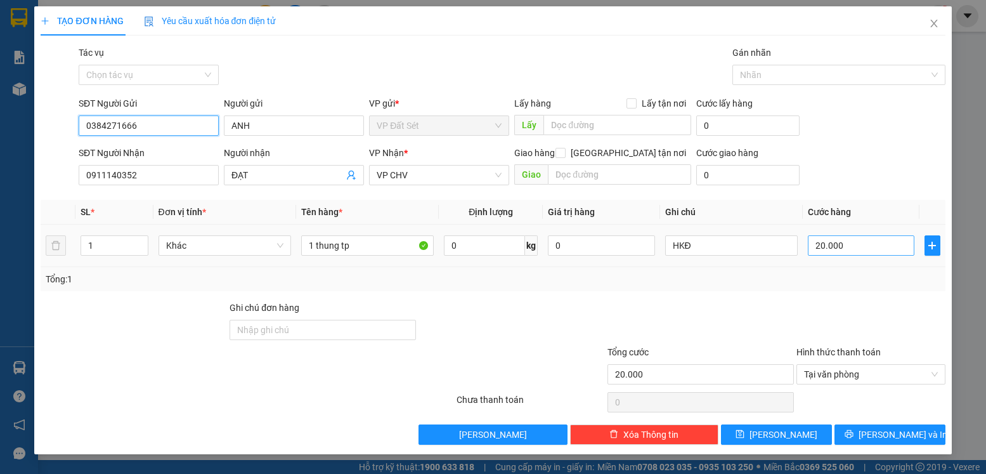
type input "0384271666"
click at [867, 249] on input "20.000" at bounding box center [861, 245] width 107 height 20
type input "3"
type input "35"
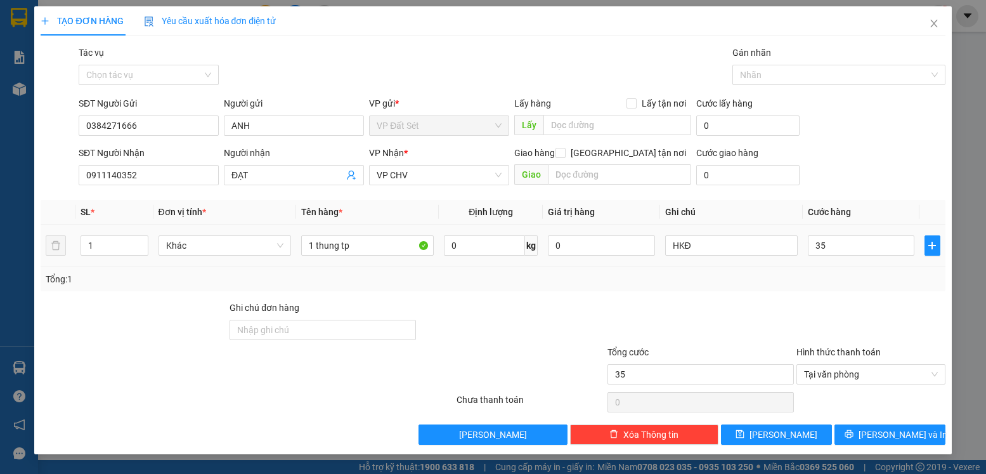
type input "35.000"
click at [831, 277] on div "Tổng: 1" at bounding box center [493, 279] width 894 height 14
click at [895, 432] on span "[PERSON_NAME] và In" at bounding box center [902, 434] width 89 height 14
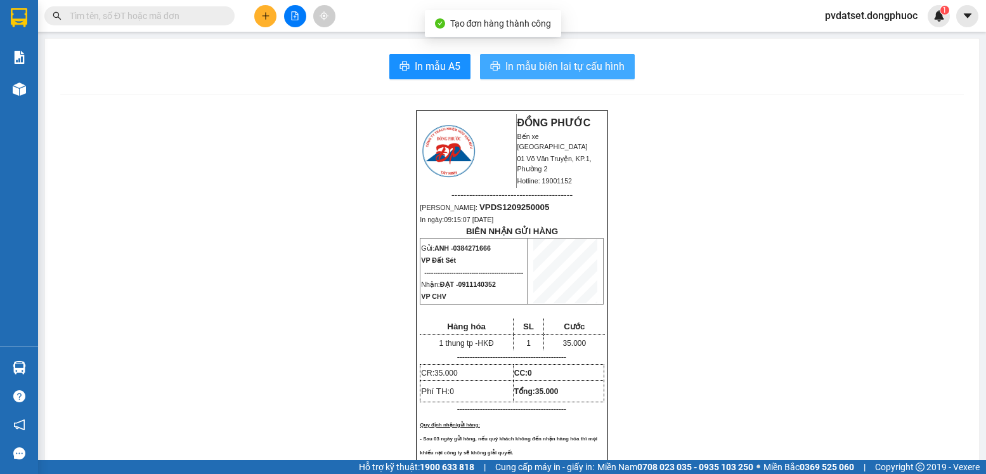
click at [583, 62] on span "In mẫu biên lai tự cấu hình" at bounding box center [564, 66] width 119 height 16
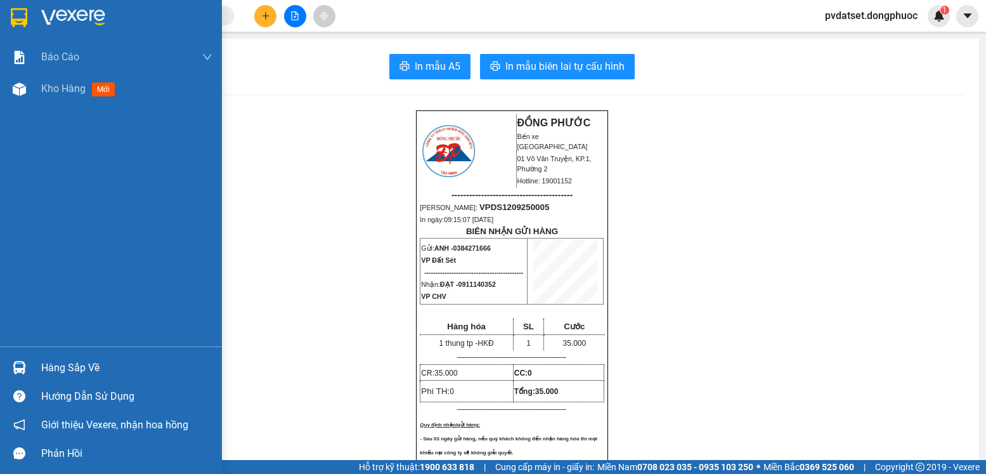
drag, startPoint x: 94, startPoint y: 82, endPoint x: 181, endPoint y: 463, distance: 390.2
click at [96, 84] on span "mới" at bounding box center [103, 89] width 23 height 14
